Goal: Communication & Community: Answer question/provide support

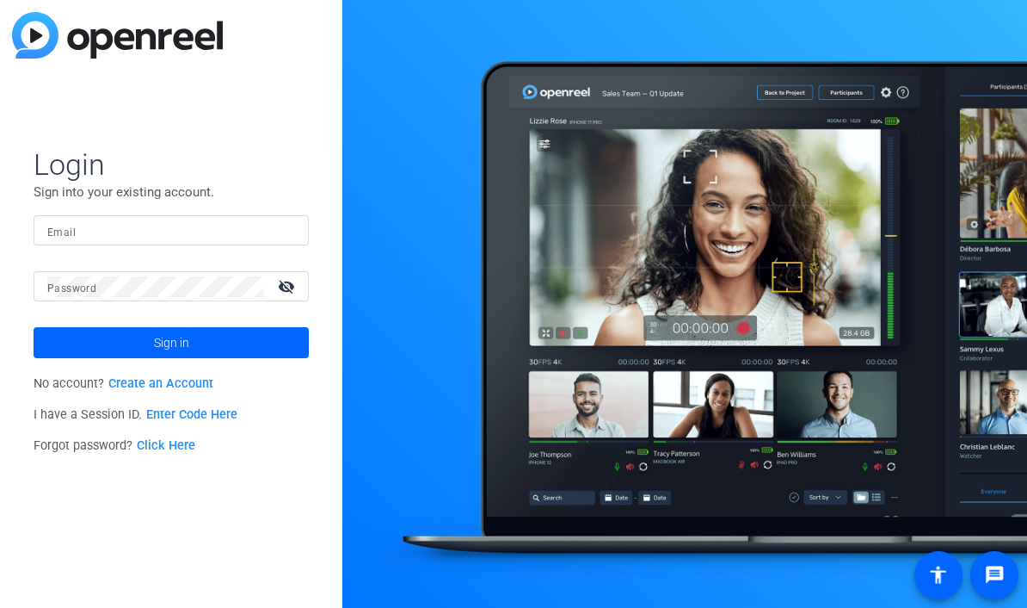
click at [150, 234] on input "Email" at bounding box center [171, 230] width 248 height 21
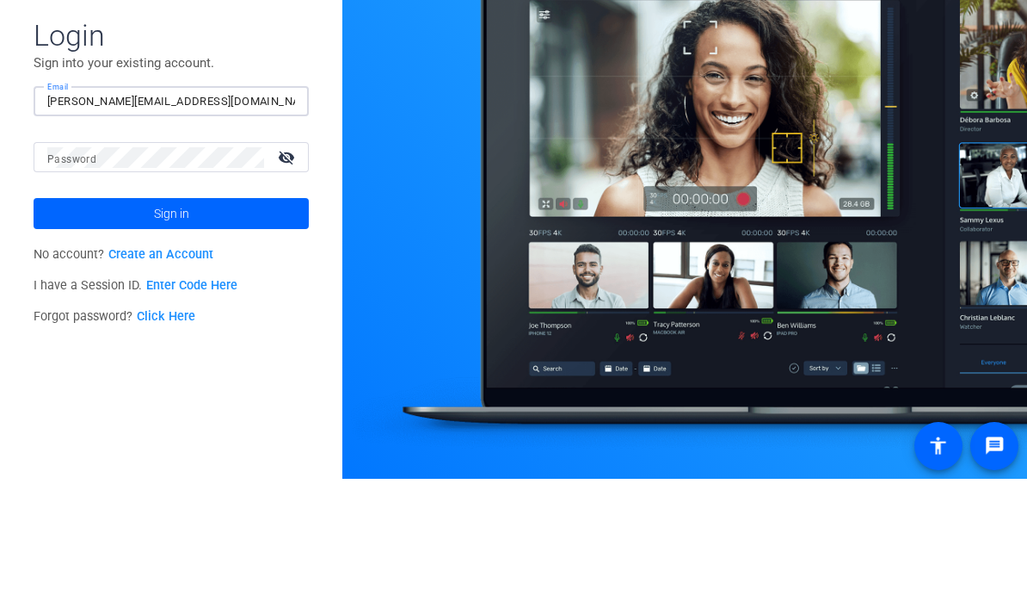
type input "[PERSON_NAME][EMAIL_ADDRESS][DOMAIN_NAME]"
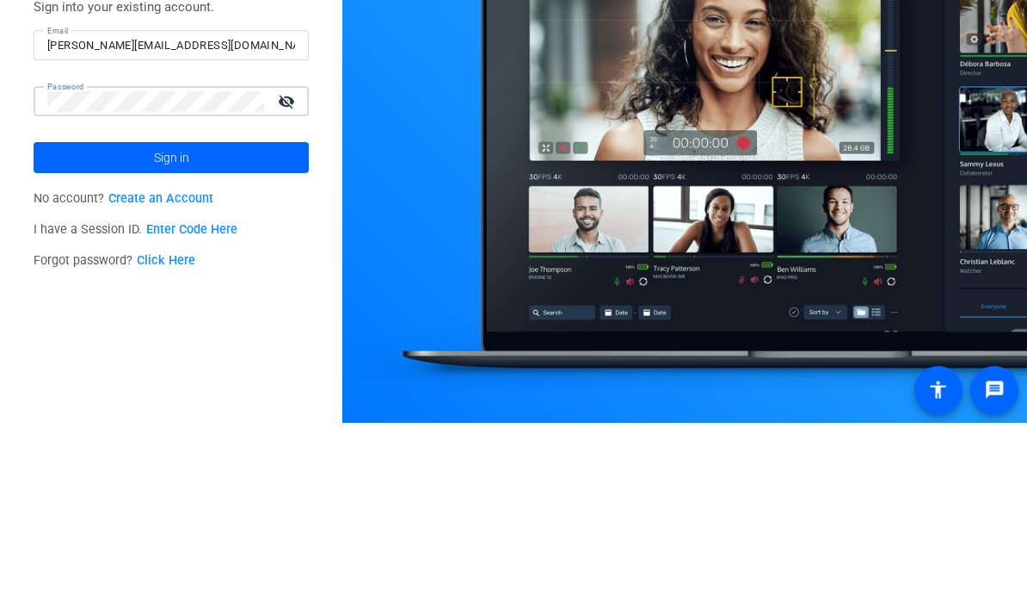
click at [256, 322] on span at bounding box center [171, 342] width 275 height 41
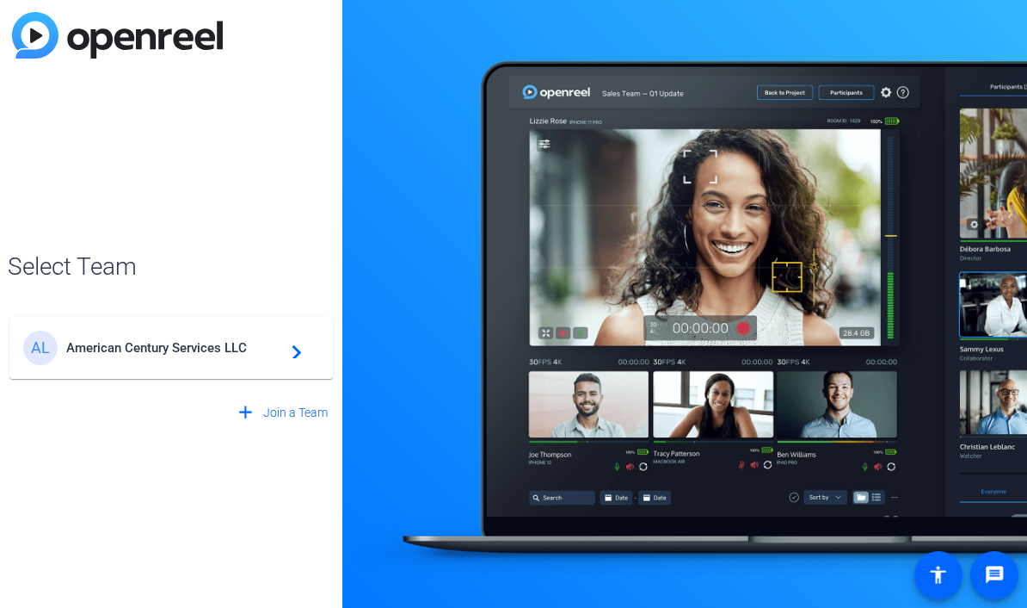
click at [206, 362] on div "AL American Century Services LLC navigate_next" at bounding box center [171, 347] width 296 height 34
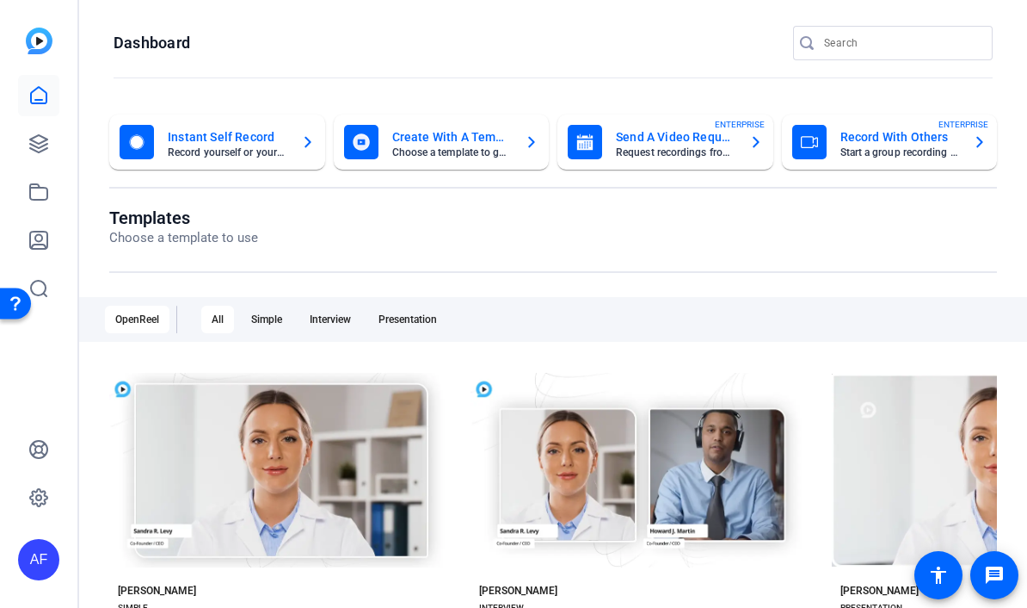
click at [36, 151] on icon at bounding box center [38, 143] width 17 height 17
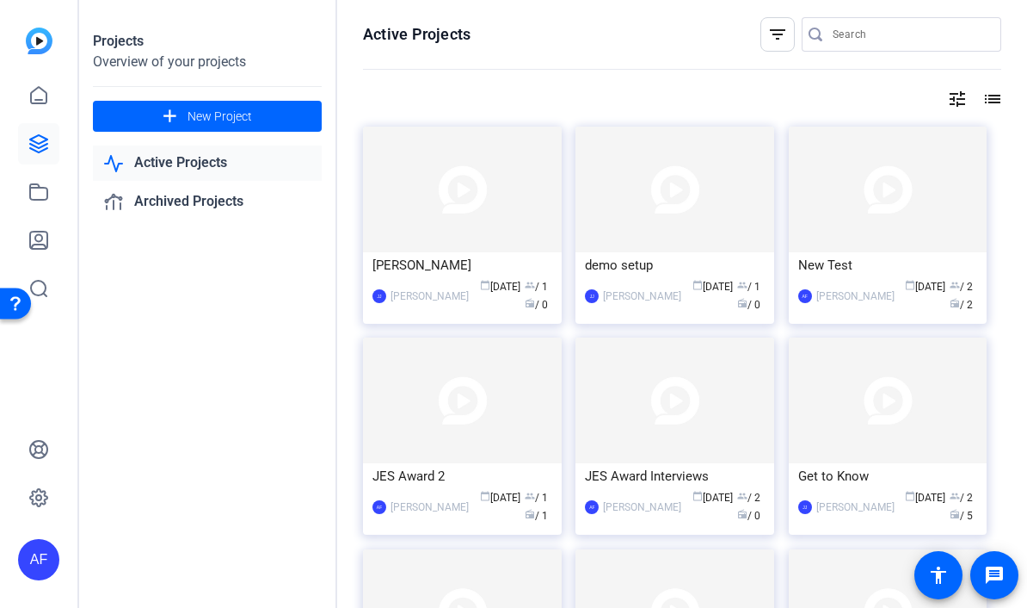
click at [876, 224] on img at bounding box center [888, 189] width 199 height 126
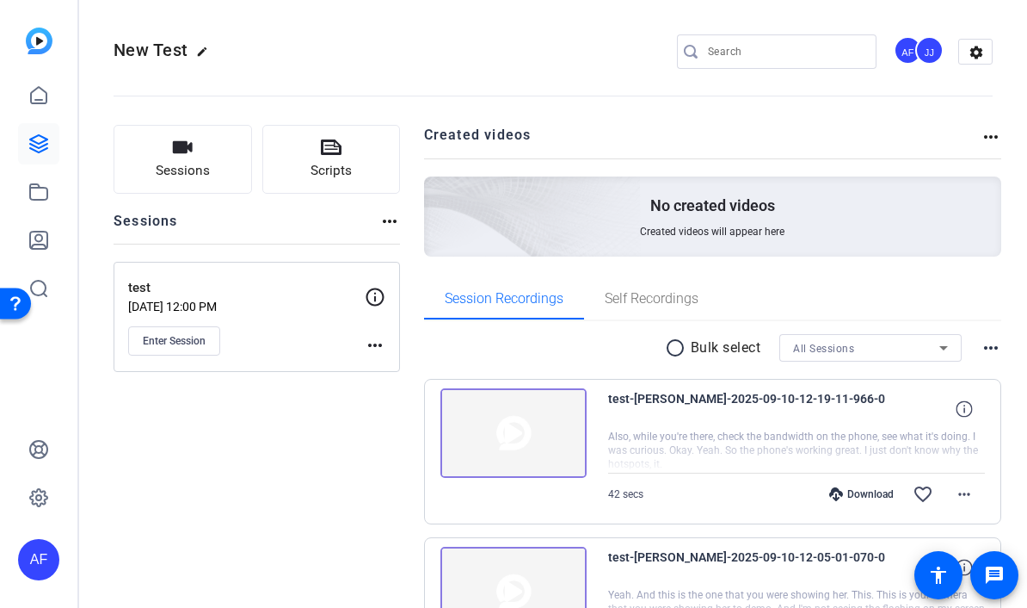
click at [167, 328] on button "Enter Session" at bounding box center [174, 340] width 92 height 29
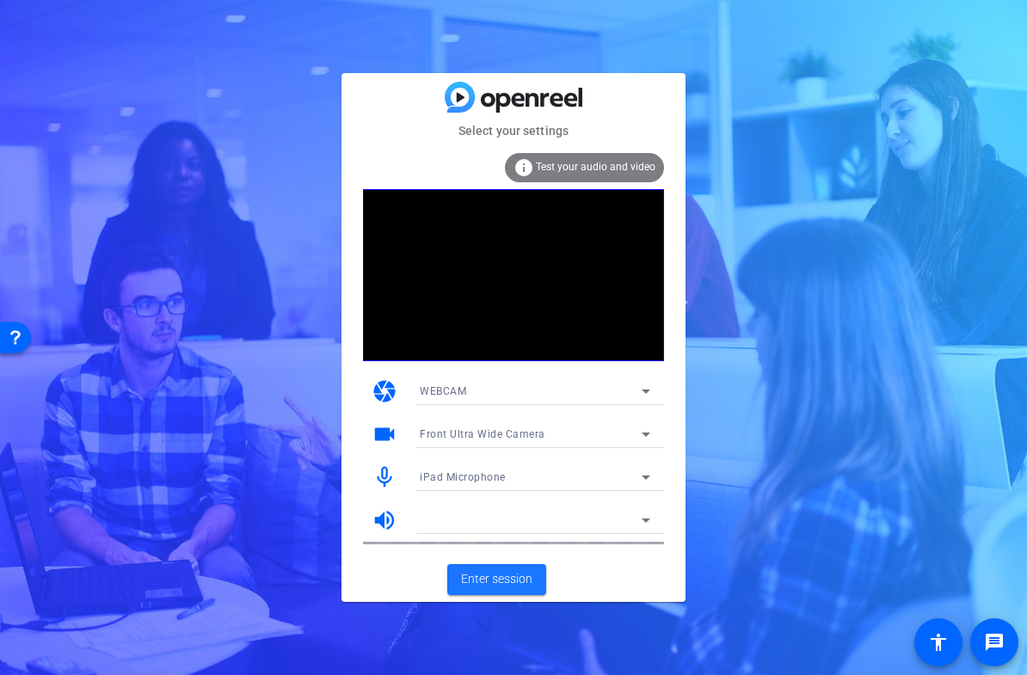
click at [499, 563] on span at bounding box center [496, 579] width 99 height 41
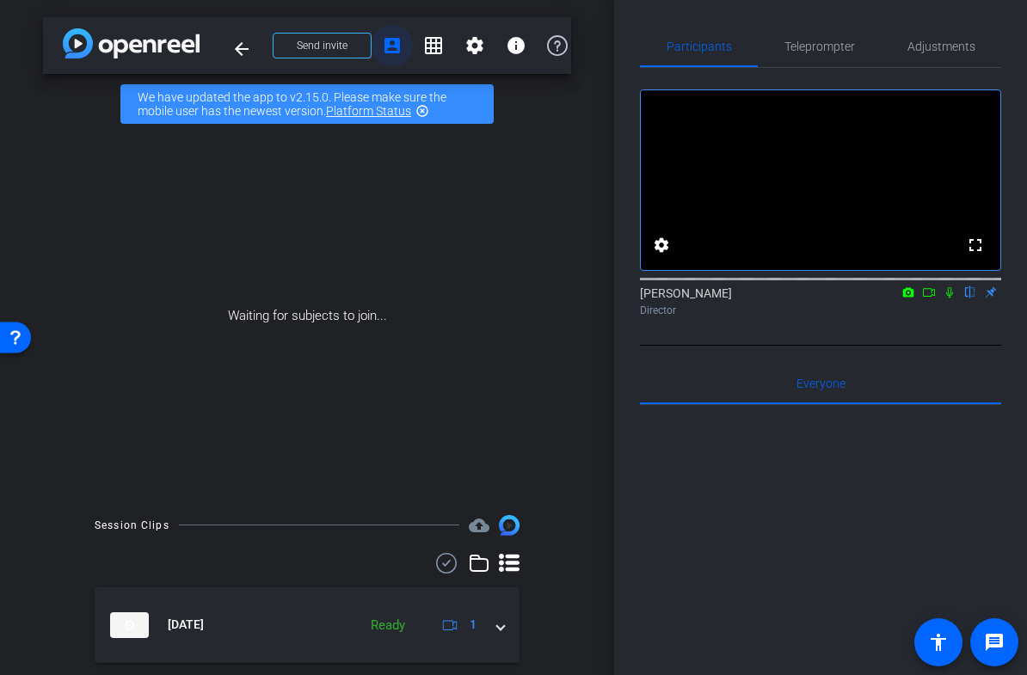
click at [399, 52] on mat-icon "account_box" at bounding box center [392, 45] width 21 height 21
click at [329, 49] on span "Send invite" at bounding box center [322, 46] width 51 height 14
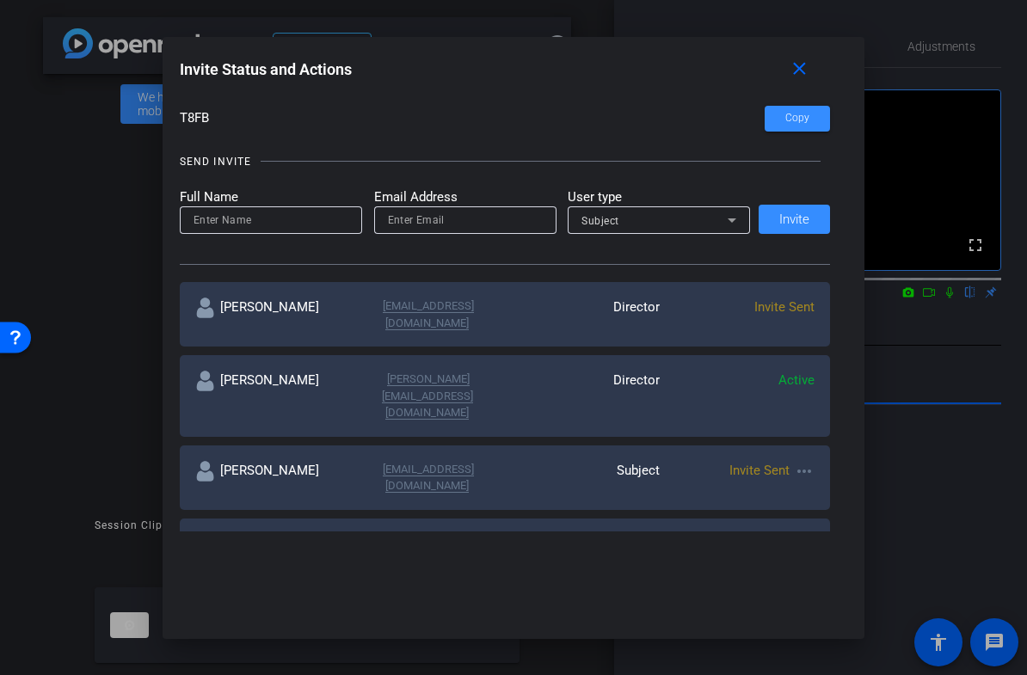
scroll to position [129, 0]
click at [801, 461] on mat-icon "more_horiz" at bounding box center [804, 471] width 21 height 21
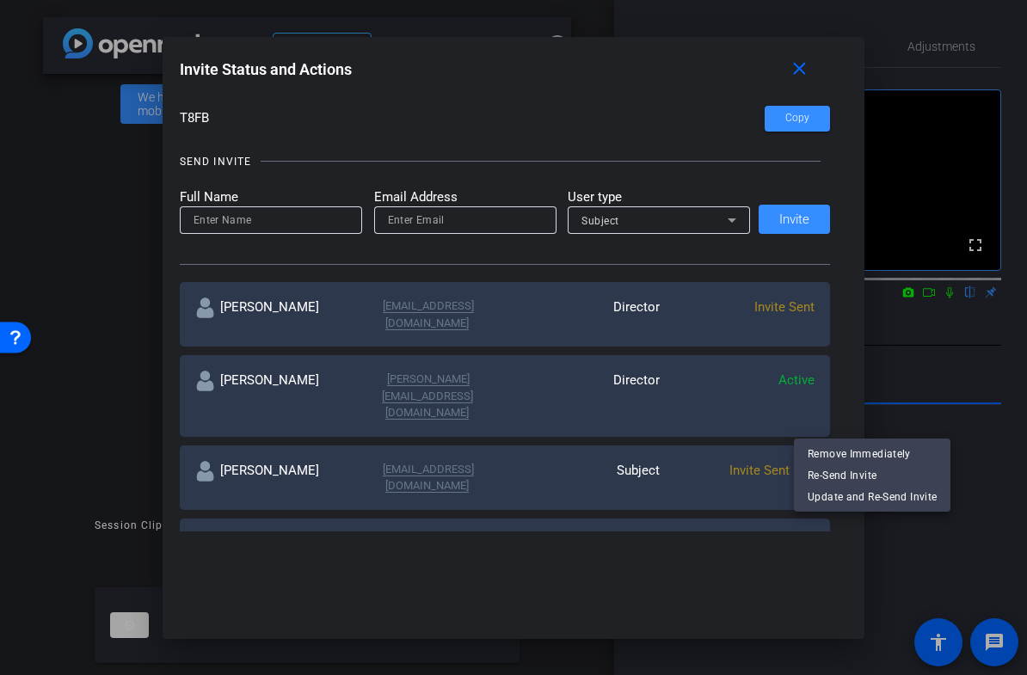
click at [850, 475] on span "Re-Send Invite" at bounding box center [872, 475] width 129 height 21
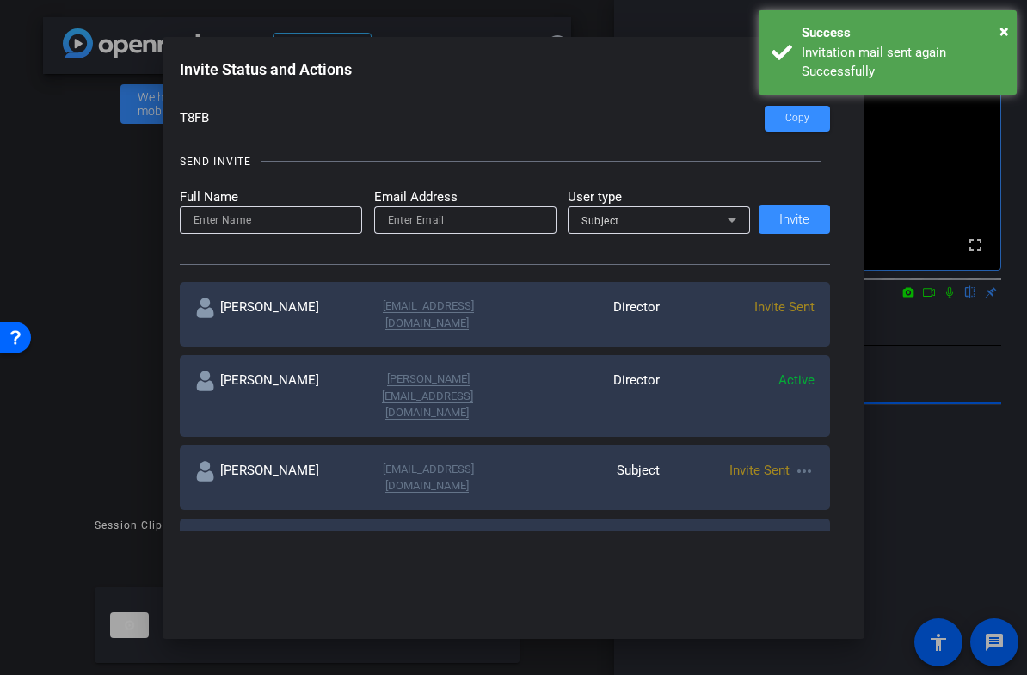
click at [996, 28] on div "Success" at bounding box center [903, 33] width 202 height 20
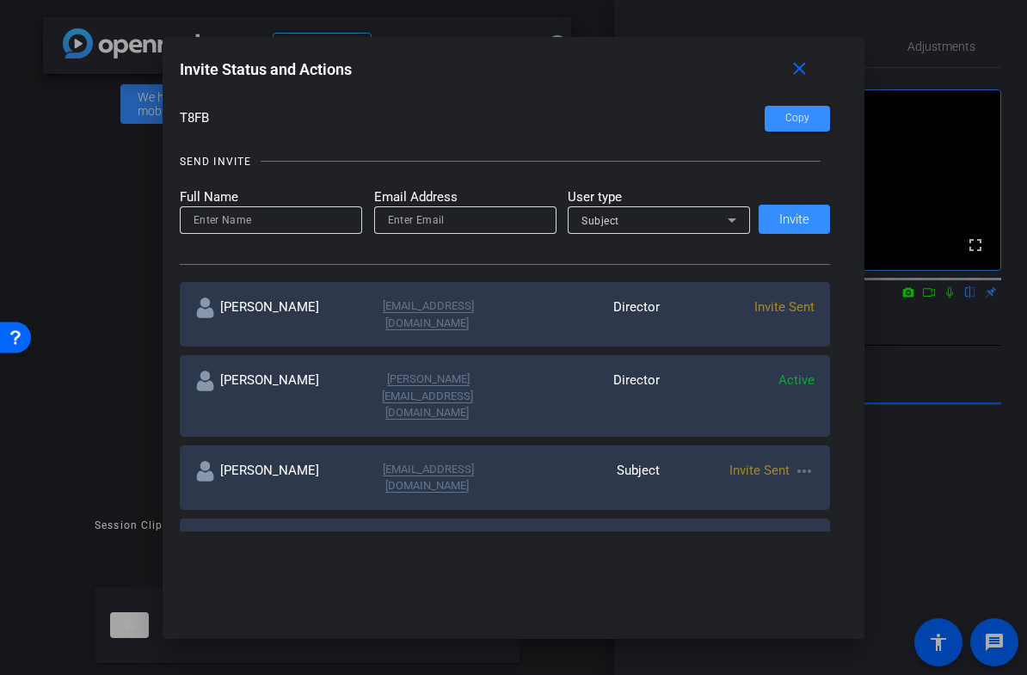
click at [807, 66] on mat-icon "close" at bounding box center [800, 70] width 22 height 22
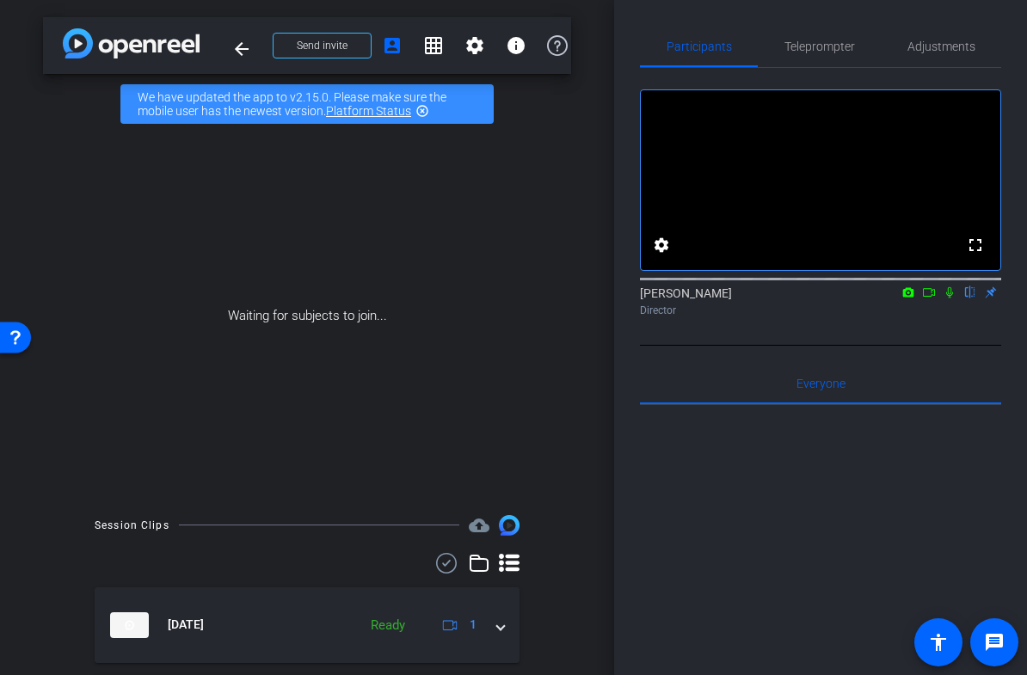
click at [948, 299] on icon at bounding box center [950, 292] width 7 height 11
click at [952, 300] on mat-icon at bounding box center [950, 292] width 21 height 15
click at [948, 299] on icon at bounding box center [950, 292] width 7 height 11
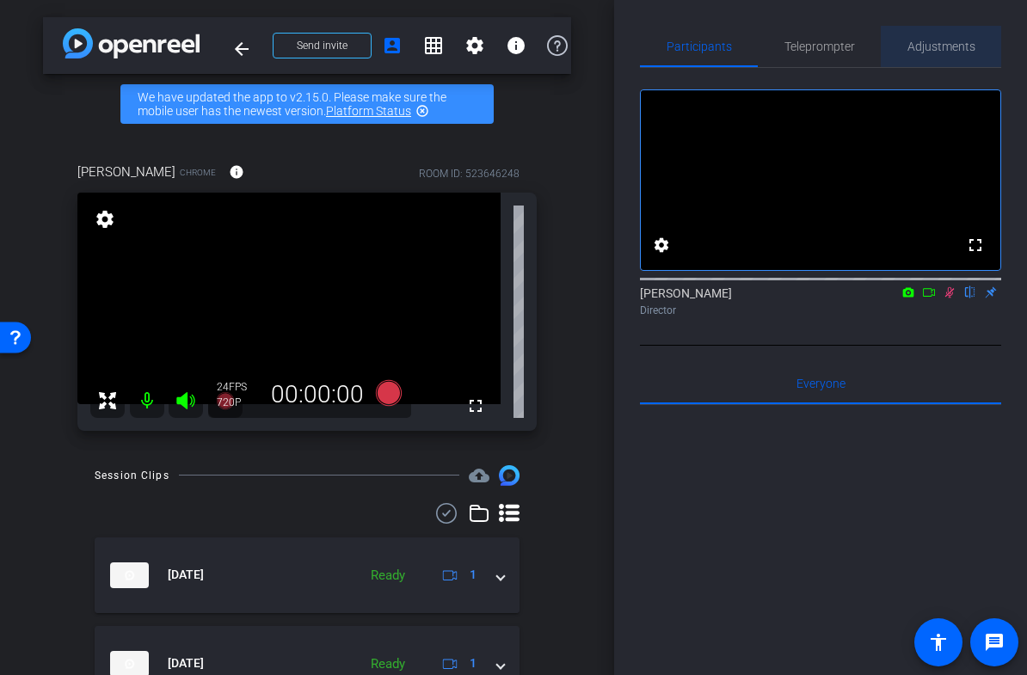
click at [939, 38] on span "Adjustments" at bounding box center [942, 46] width 68 height 41
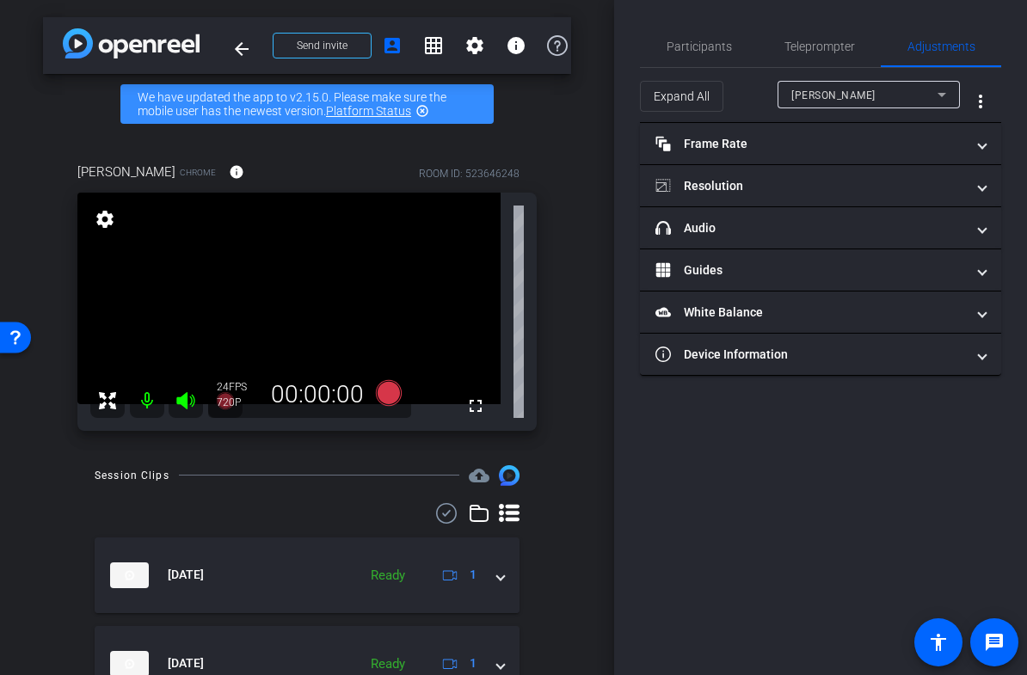
click at [813, 91] on span "[PERSON_NAME]" at bounding box center [834, 95] width 84 height 12
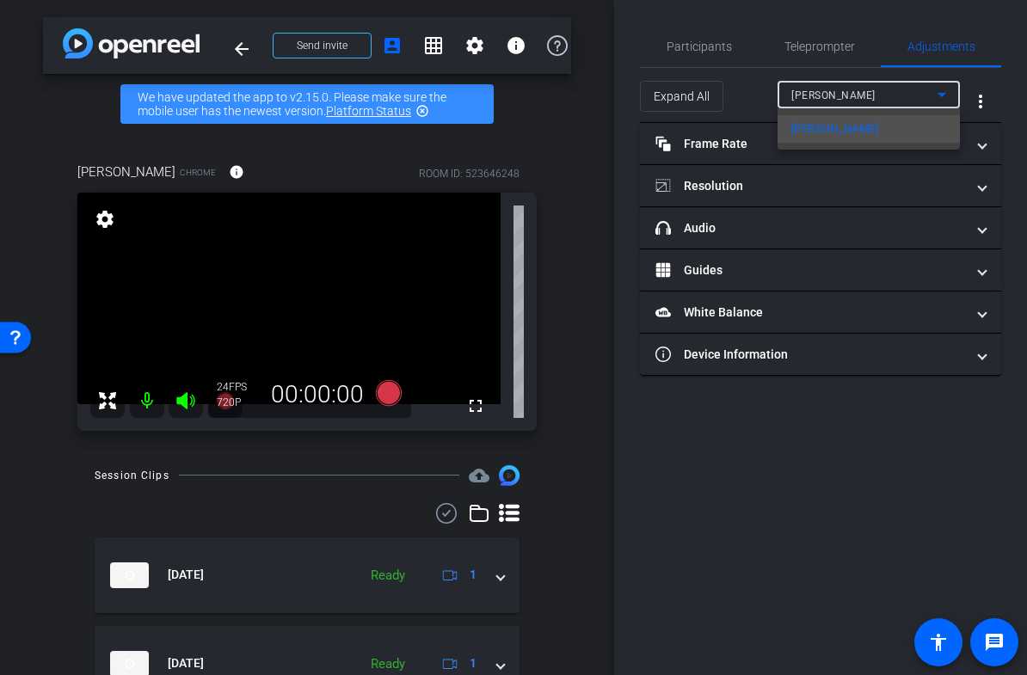
click at [702, 466] on div at bounding box center [513, 337] width 1027 height 675
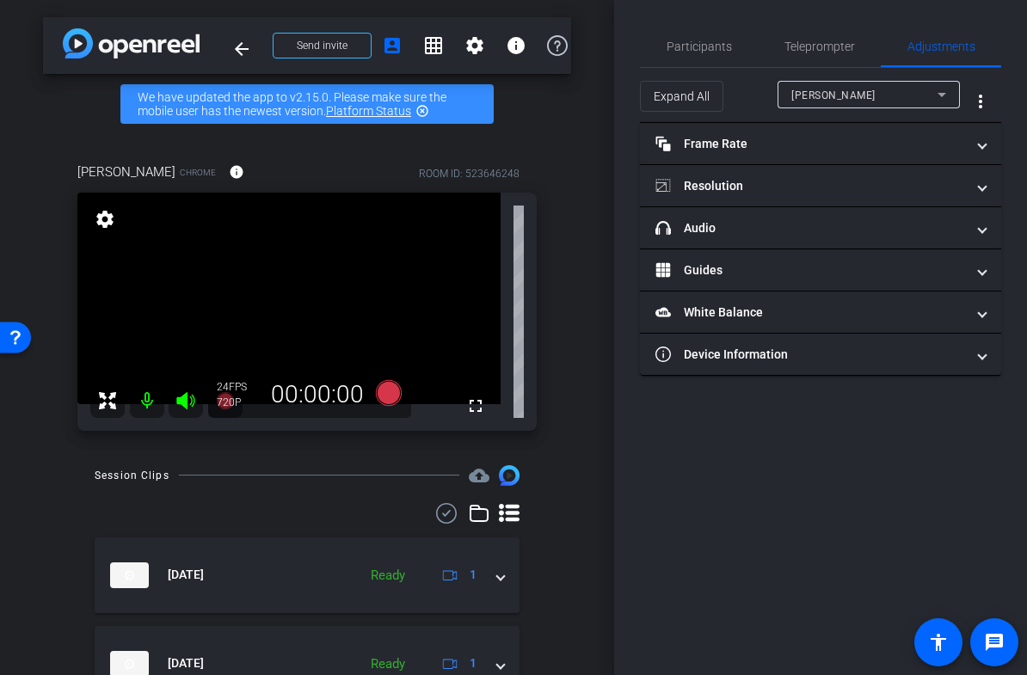
click at [730, 181] on mat-panel-title "Resolution" at bounding box center [811, 186] width 310 height 18
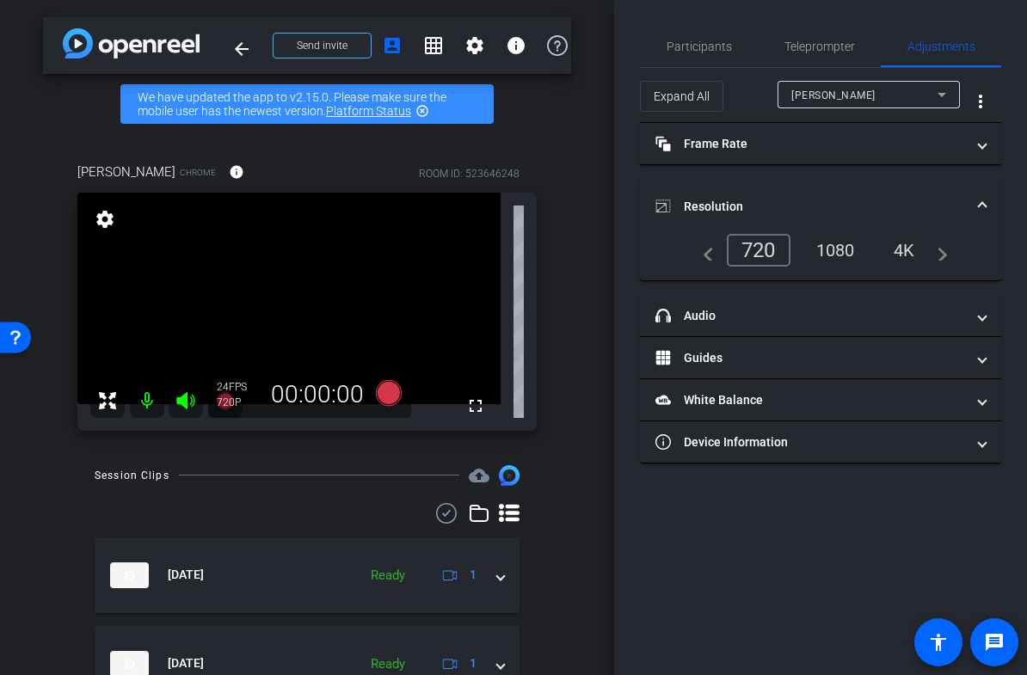
click at [834, 240] on div "1080" at bounding box center [836, 250] width 65 height 29
click at [835, 245] on div "1080" at bounding box center [836, 250] width 65 height 29
click at [732, 436] on mat-panel-title "Device Information" at bounding box center [811, 443] width 310 height 18
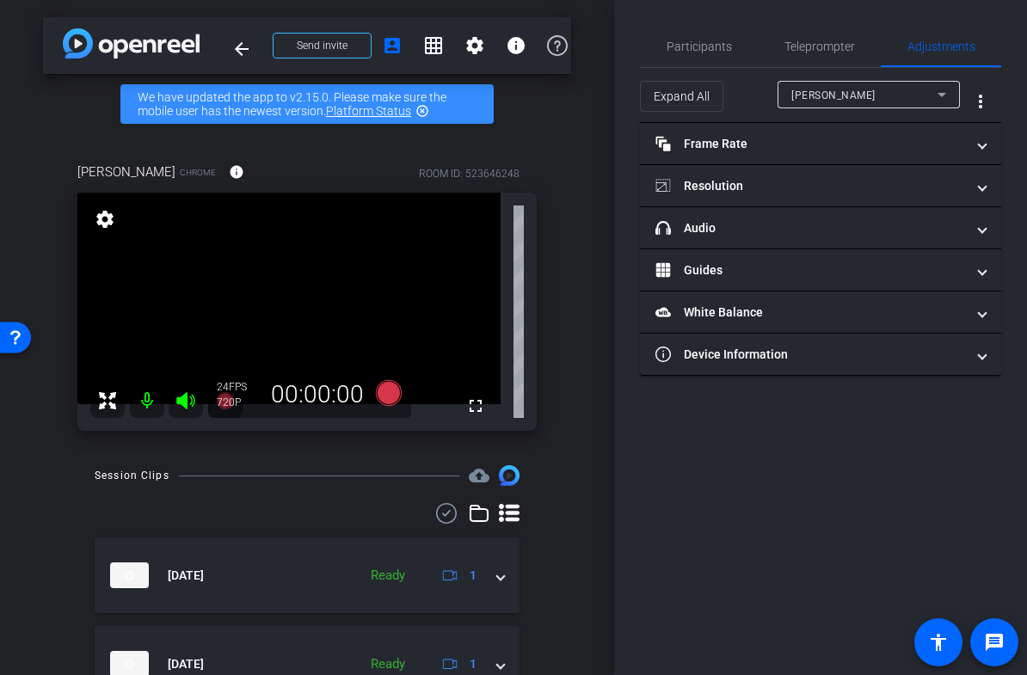
click at [722, 186] on mat-panel-title "Resolution" at bounding box center [811, 186] width 310 height 18
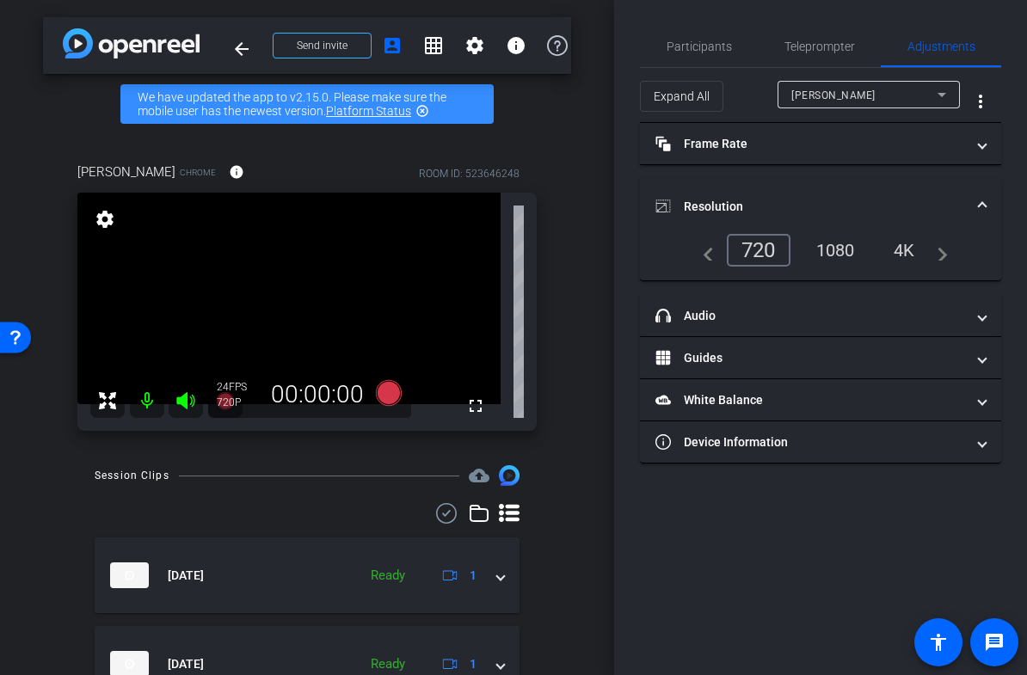
click at [838, 249] on div "1080" at bounding box center [836, 250] width 65 height 29
click at [709, 445] on mat-panel-title "Device Information" at bounding box center [811, 443] width 310 height 18
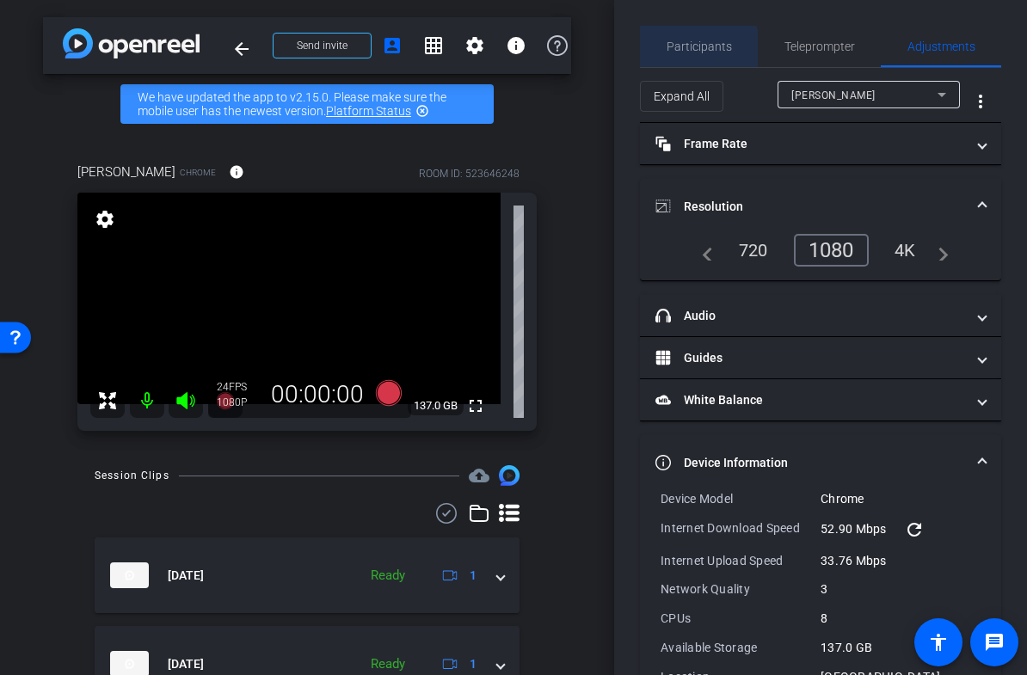
click at [698, 50] on span "Participants" at bounding box center [699, 46] width 65 height 12
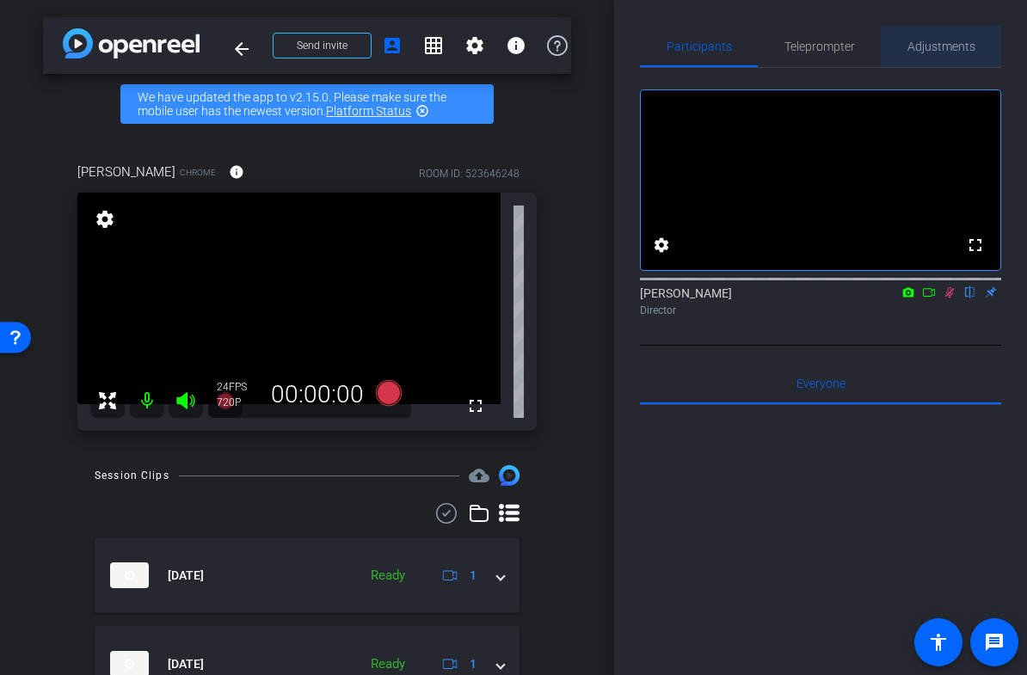
click at [958, 48] on span "Adjustments" at bounding box center [942, 46] width 68 height 12
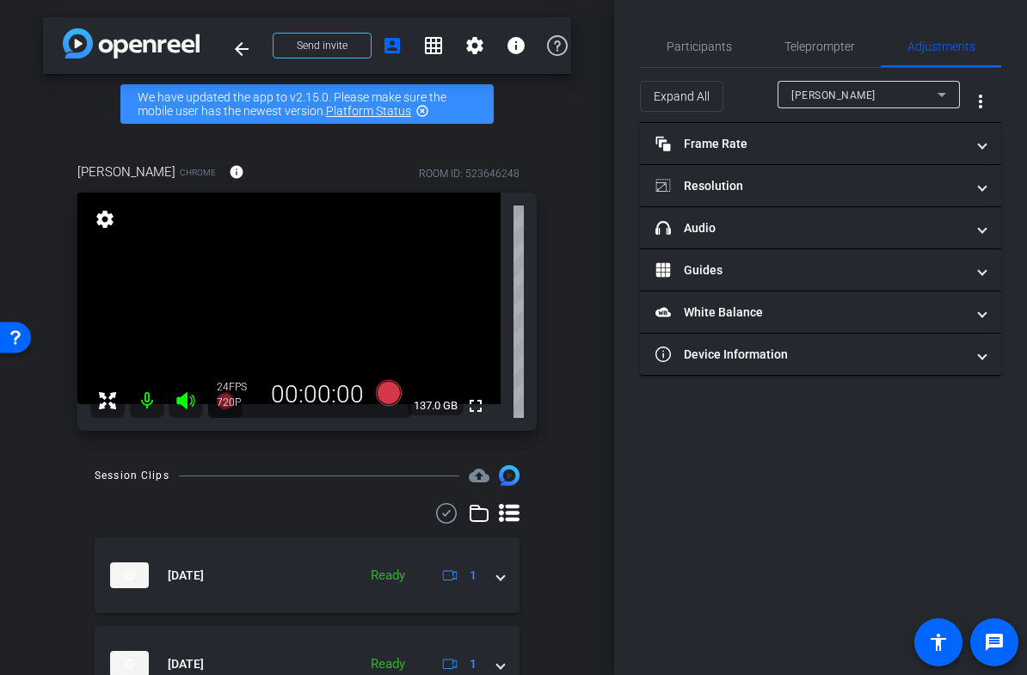
click at [744, 194] on mat-panel-title "Resolution" at bounding box center [811, 186] width 310 height 18
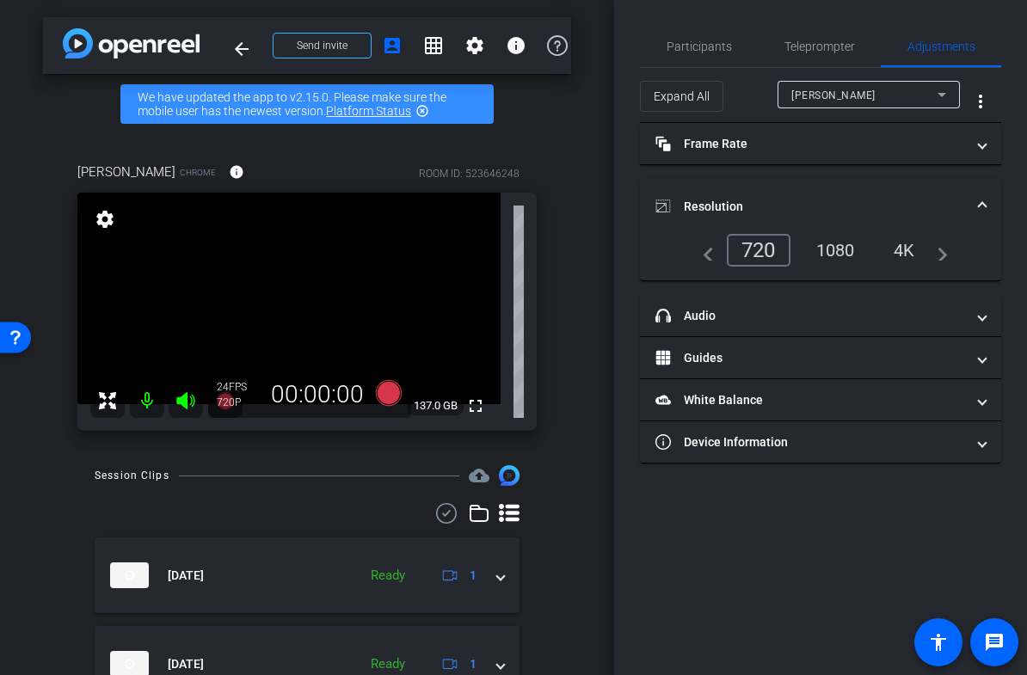
click at [839, 249] on div "1080" at bounding box center [836, 250] width 65 height 29
click at [980, 194] on mat-expansion-panel-header "Resolution" at bounding box center [820, 206] width 361 height 55
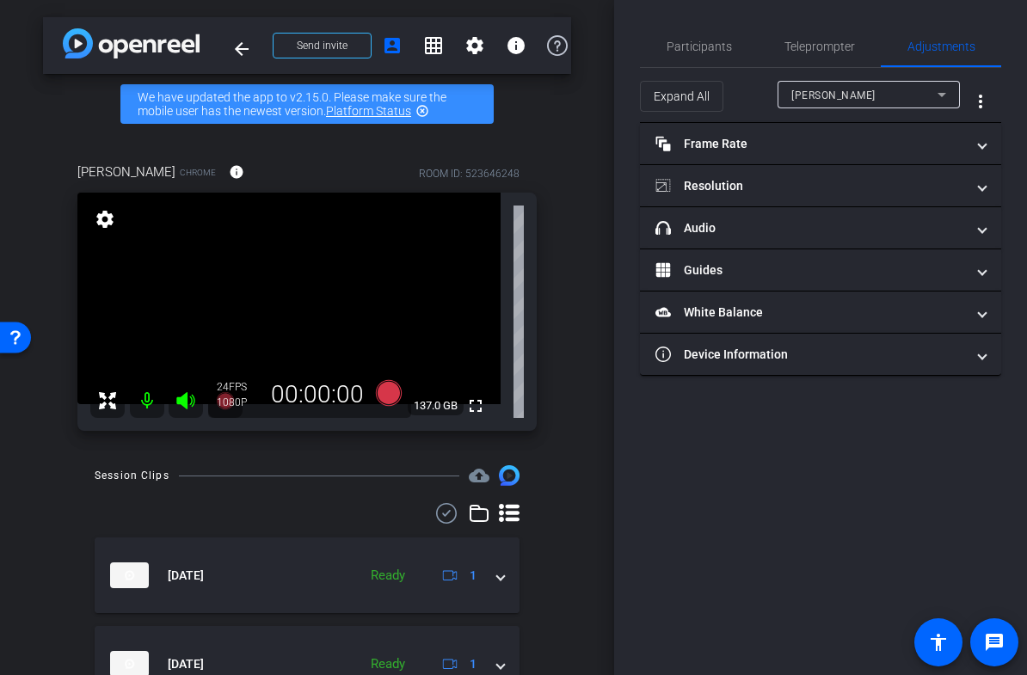
click at [771, 354] on mat-panel-title "Device Information" at bounding box center [811, 355] width 310 height 18
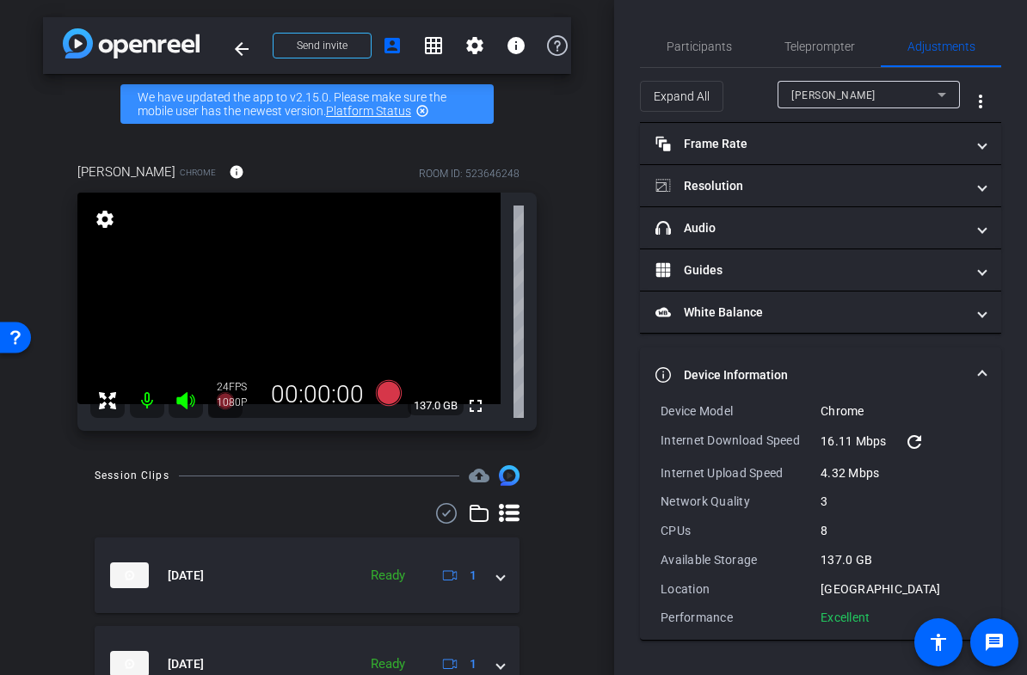
click at [975, 230] on span "headphone icon Audio" at bounding box center [818, 228] width 324 height 18
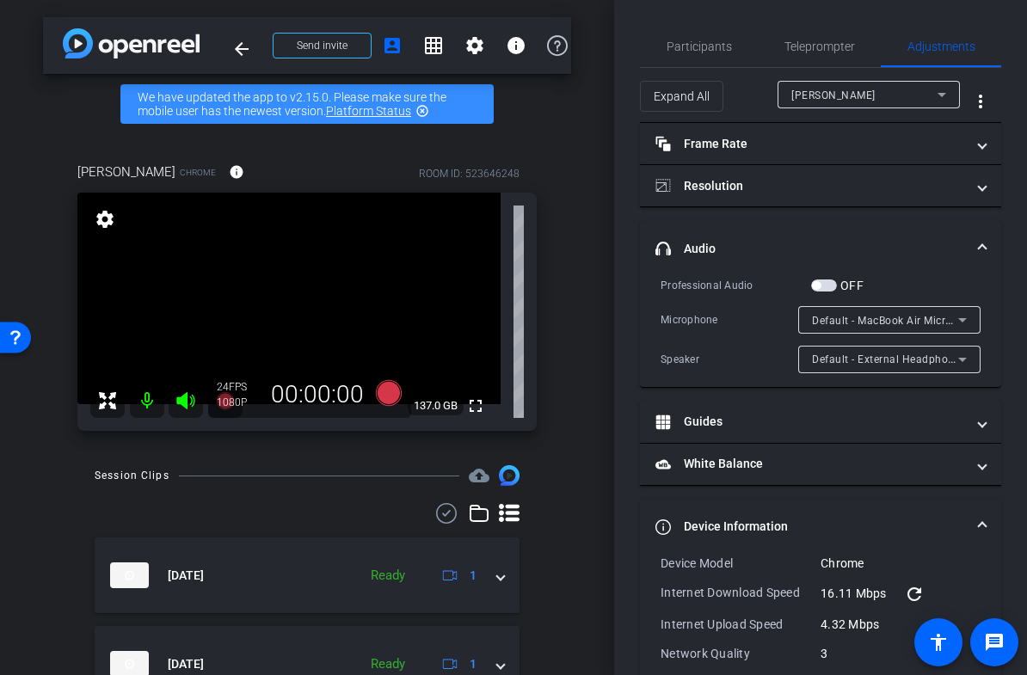
click at [961, 319] on icon at bounding box center [963, 320] width 9 height 4
